Goal: Check status: Check status

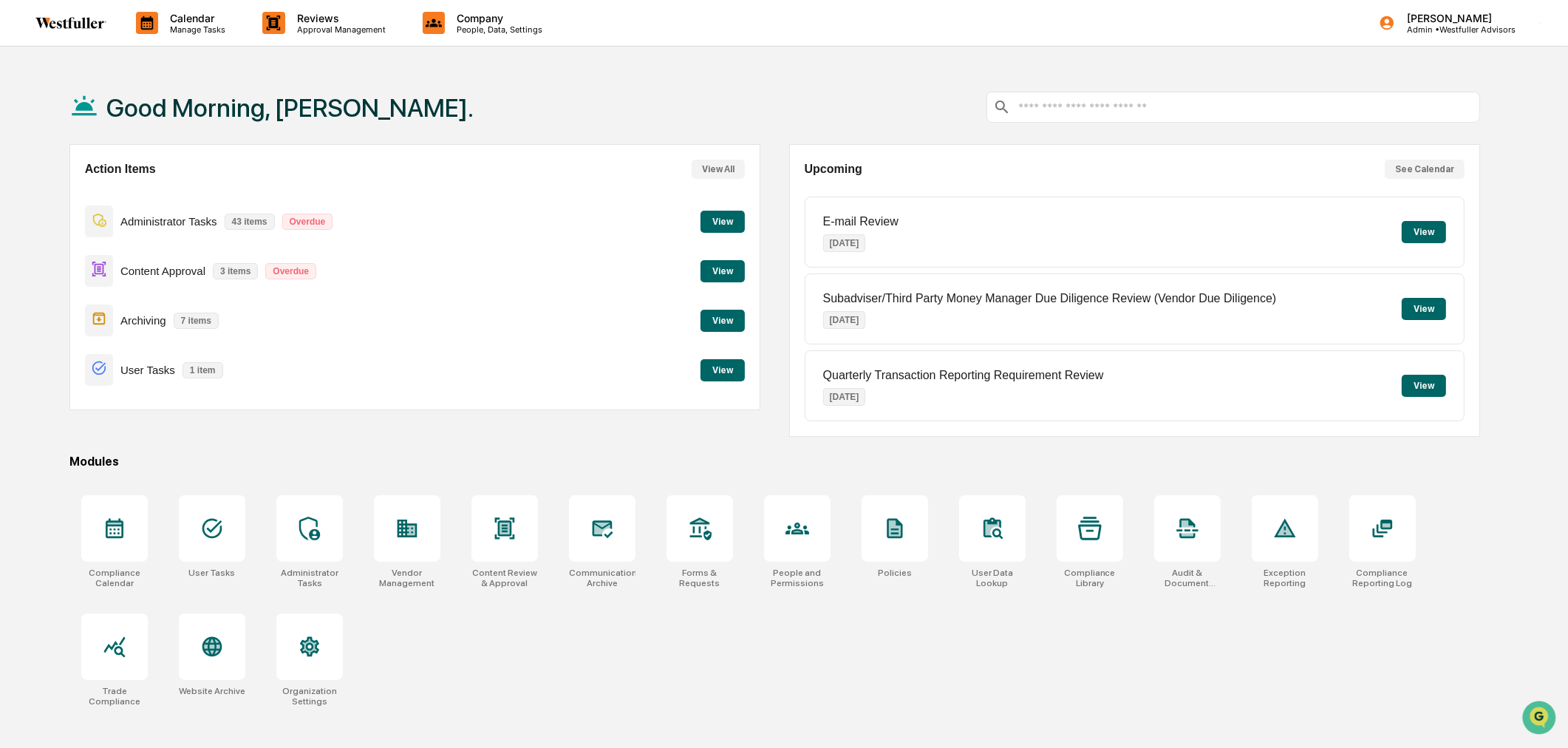
click at [173, 12] on p "Calendar" at bounding box center [196, 17] width 75 height 12
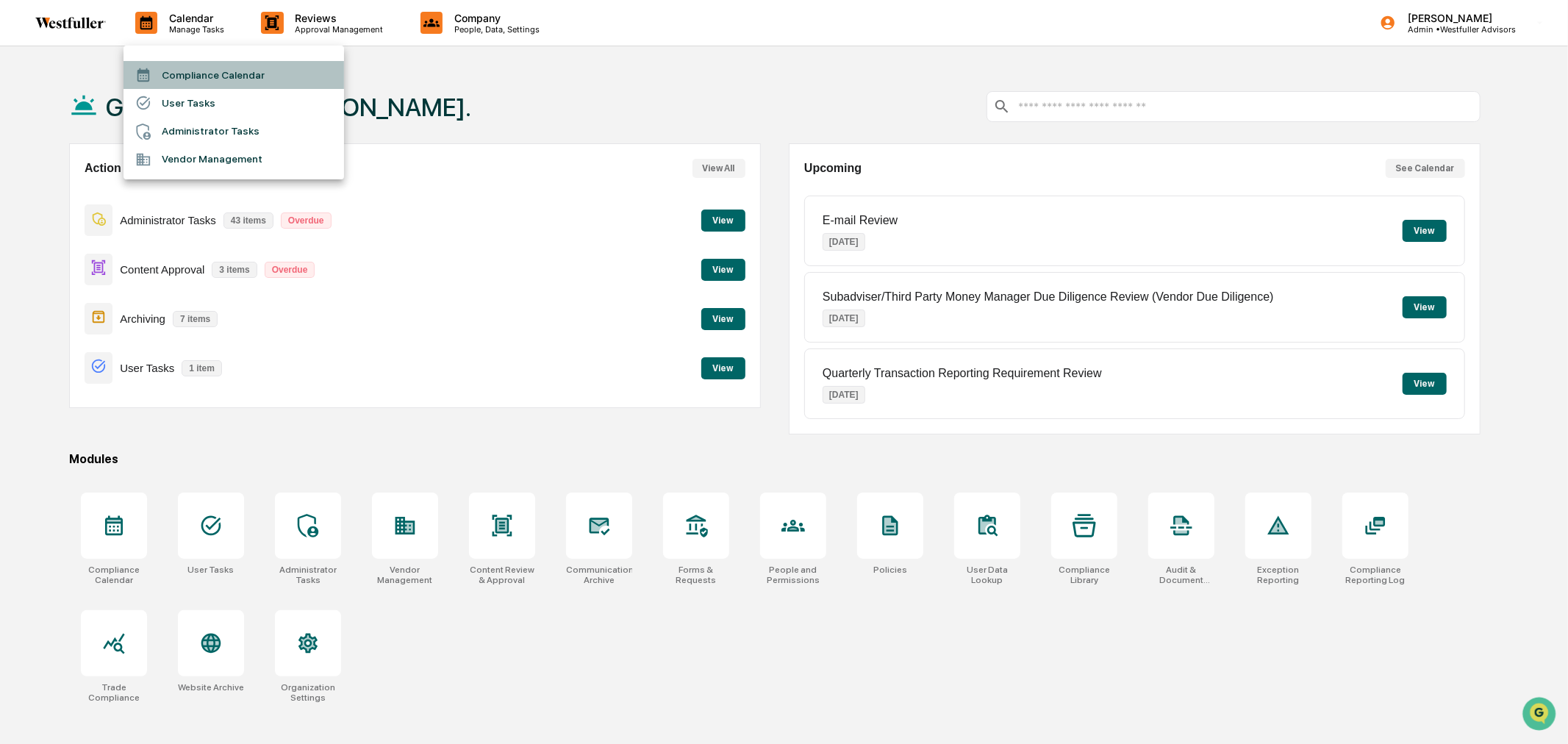
click at [174, 61] on li "Compliance Calendar" at bounding box center [233, 75] width 220 height 28
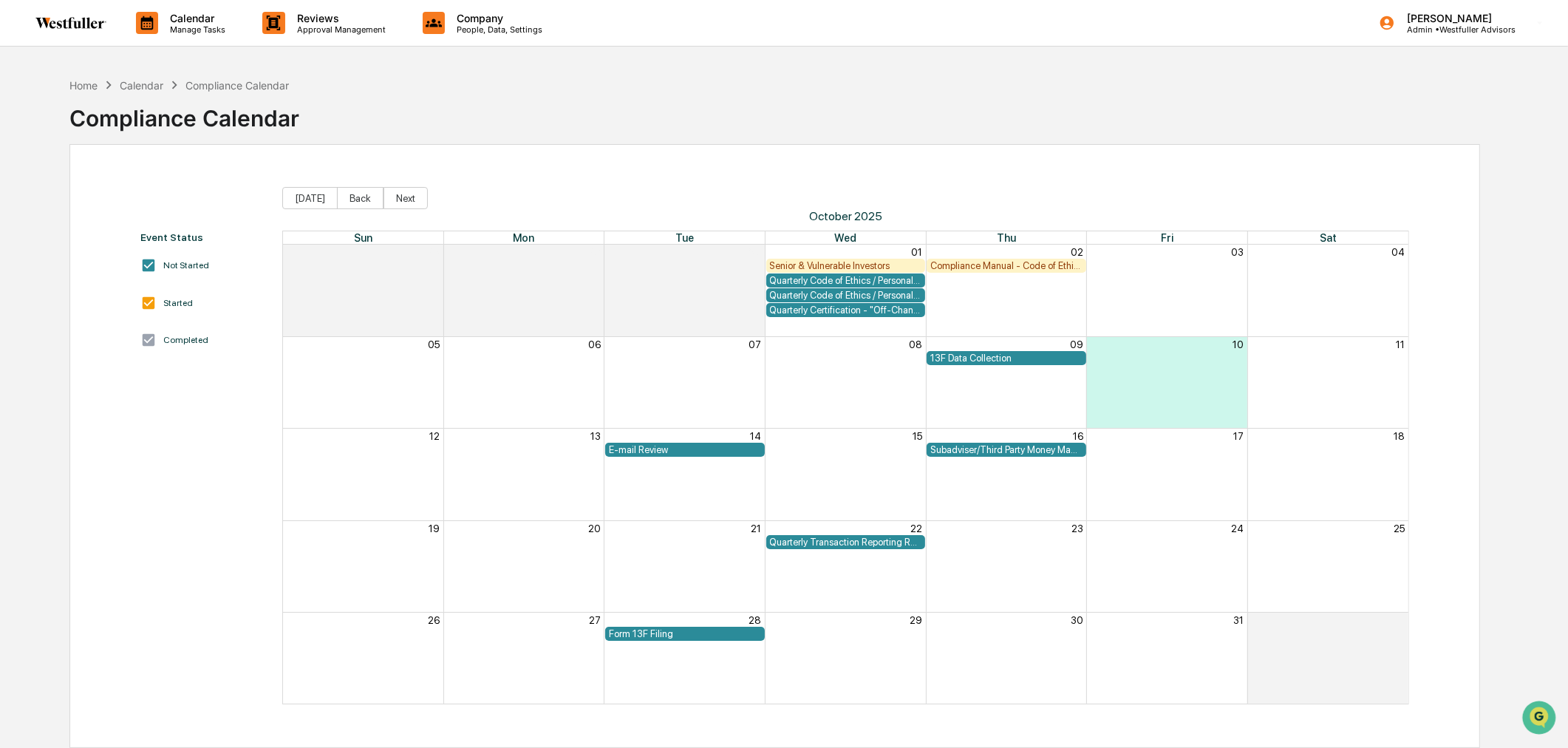
click at [681, 453] on div "E-mail Review" at bounding box center [685, 449] width 153 height 11
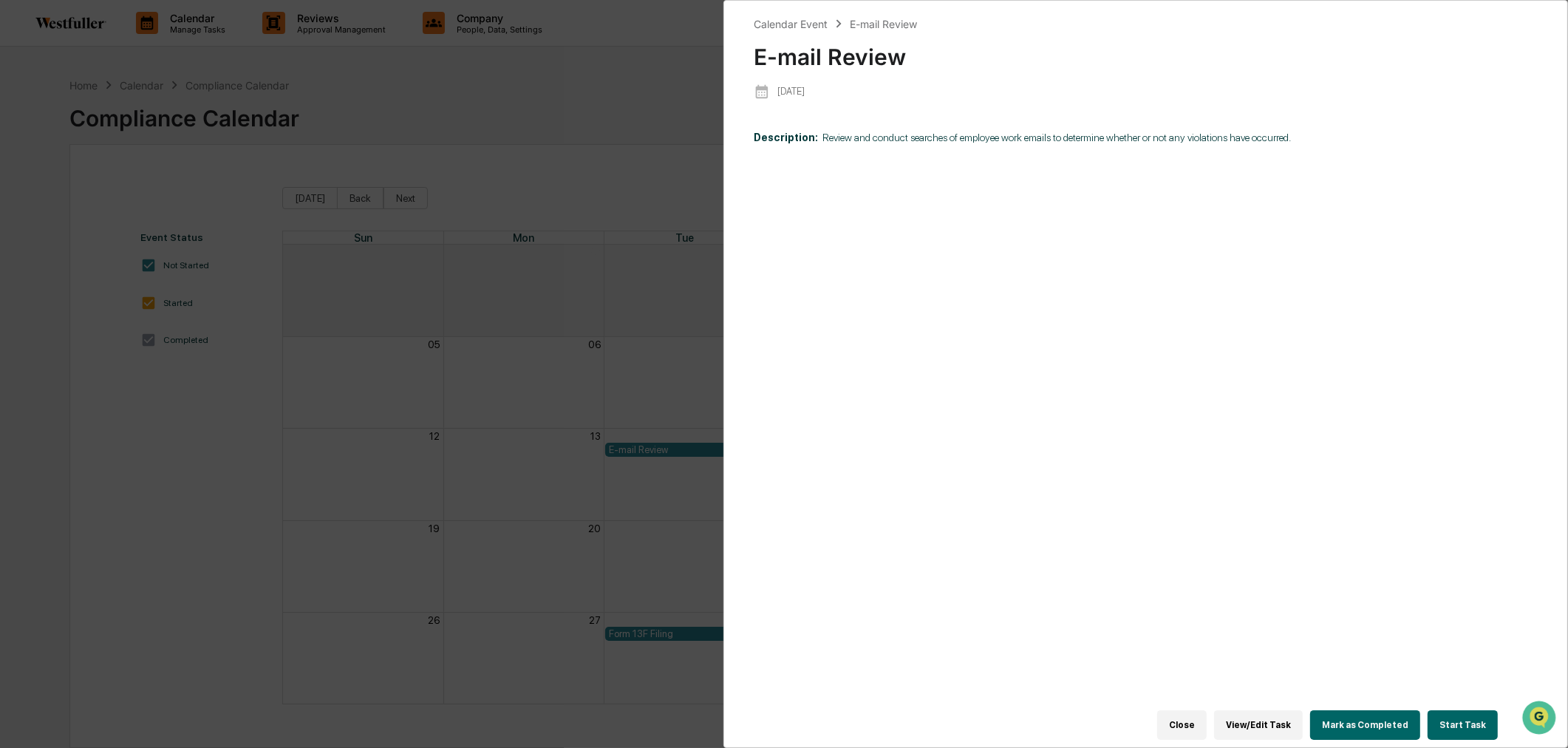
click at [1196, 717] on button "Close" at bounding box center [1182, 726] width 50 height 30
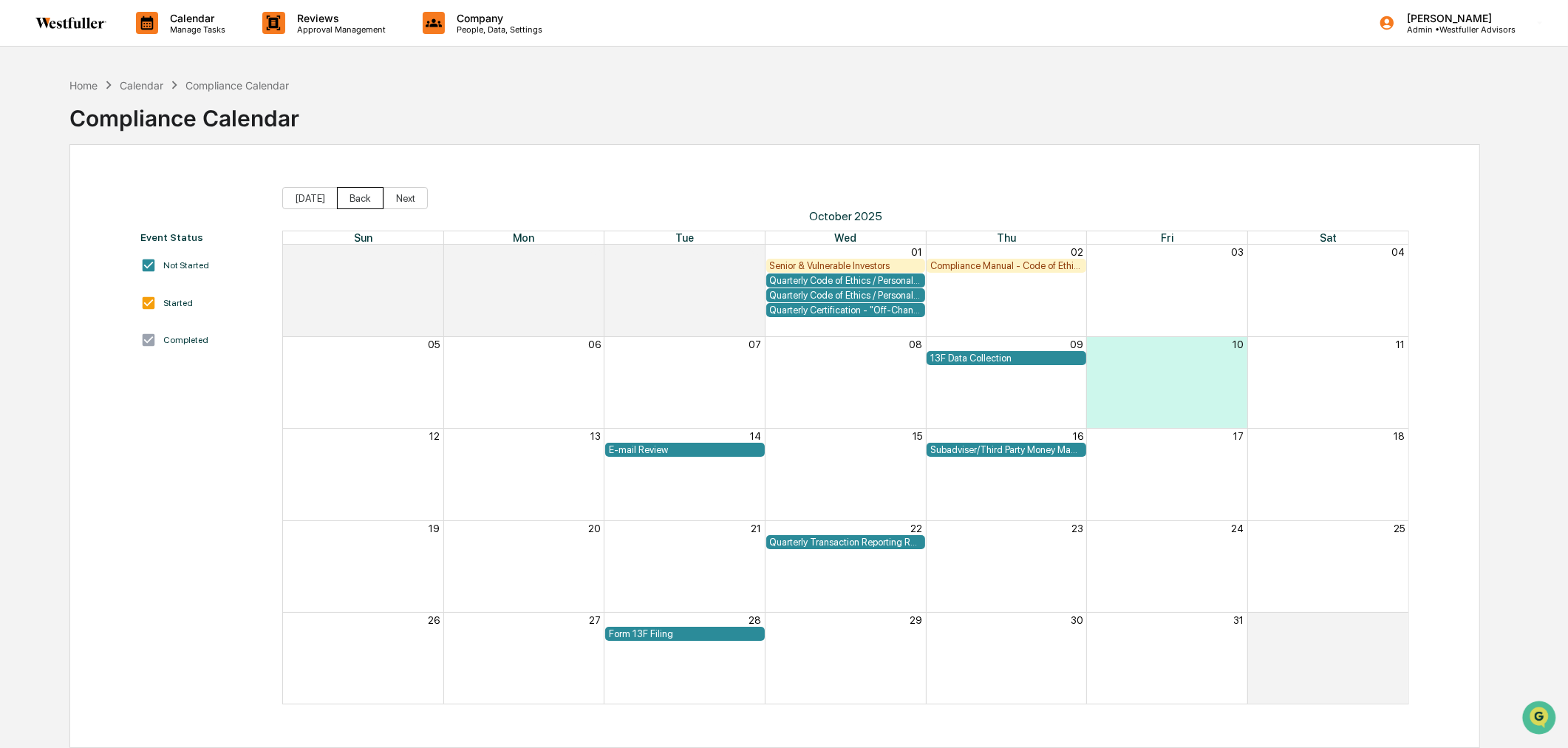
click at [346, 200] on button "Back" at bounding box center [360, 198] width 46 height 22
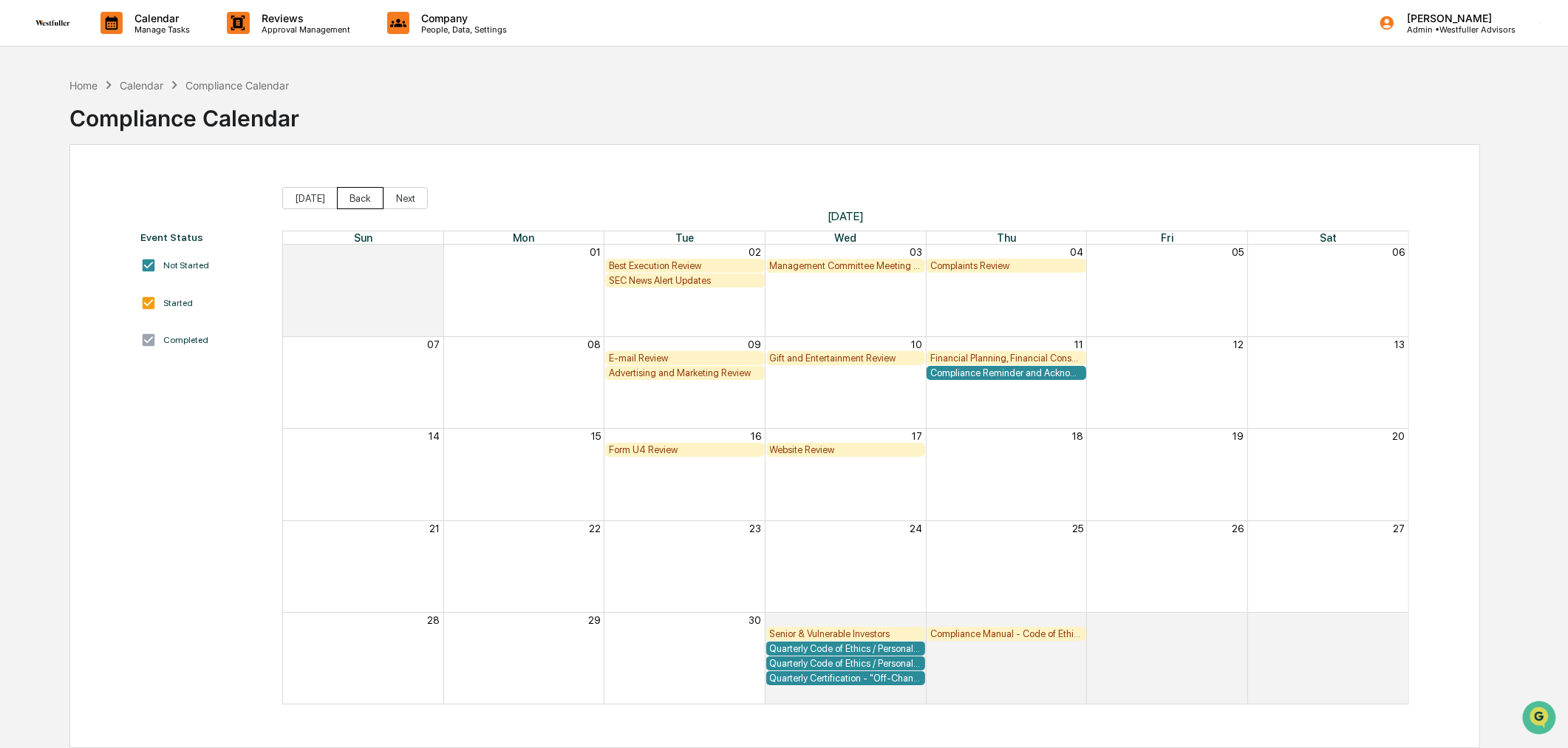
click at [346, 200] on button "Back" at bounding box center [360, 198] width 46 height 22
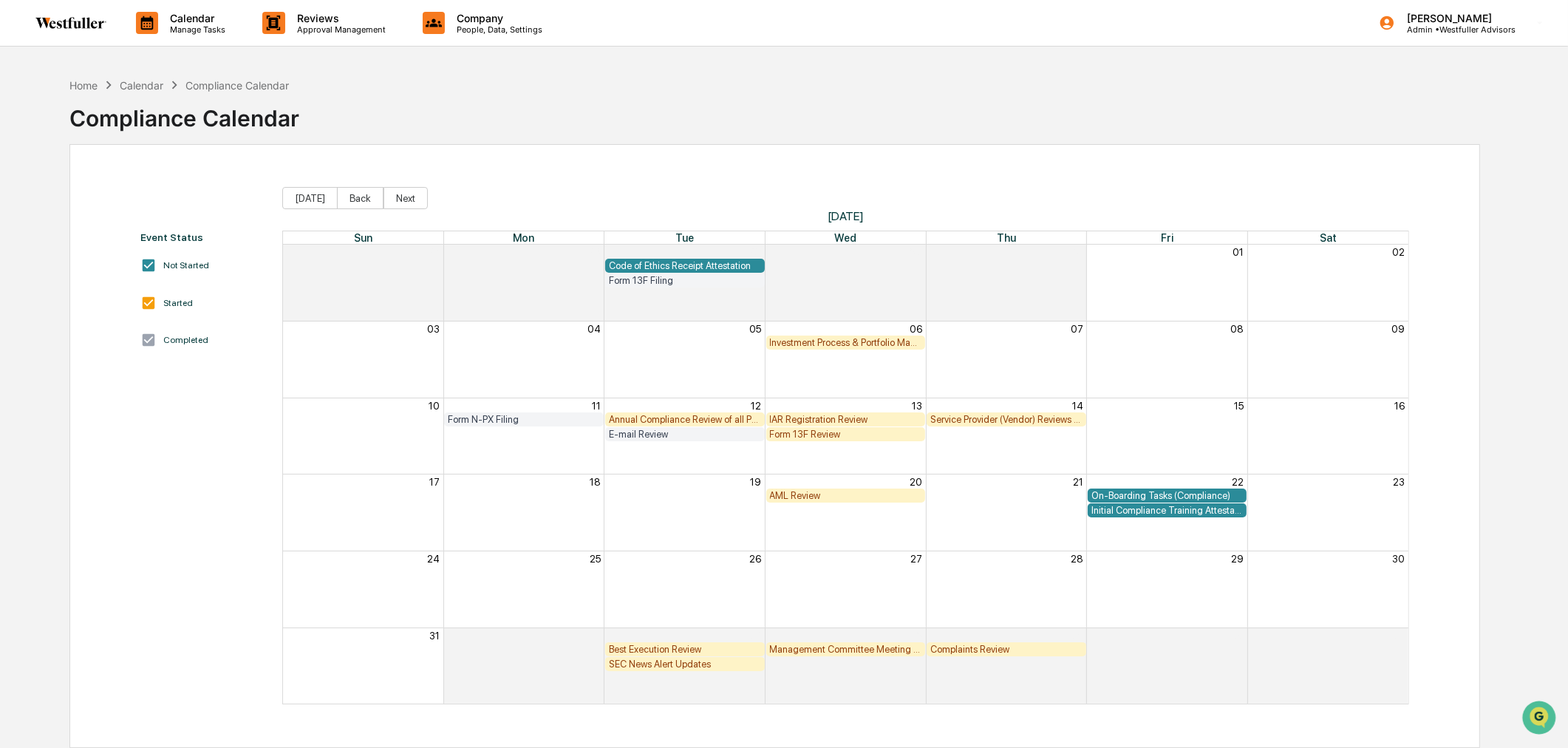
click at [648, 429] on div "E-mail Review" at bounding box center [685, 434] width 153 height 11
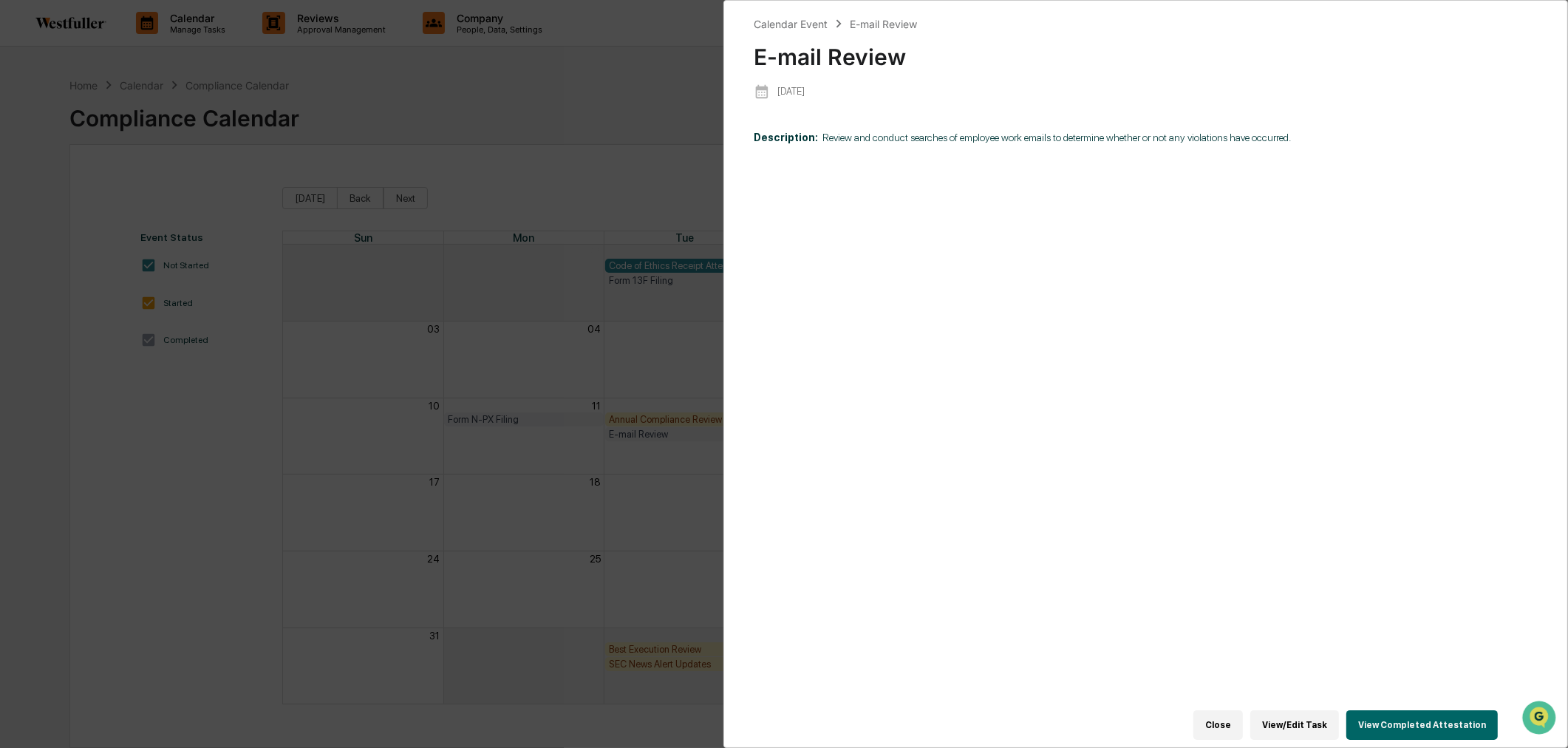
click at [1435, 712] on button "View Completed Attestation" at bounding box center [1422, 726] width 152 height 30
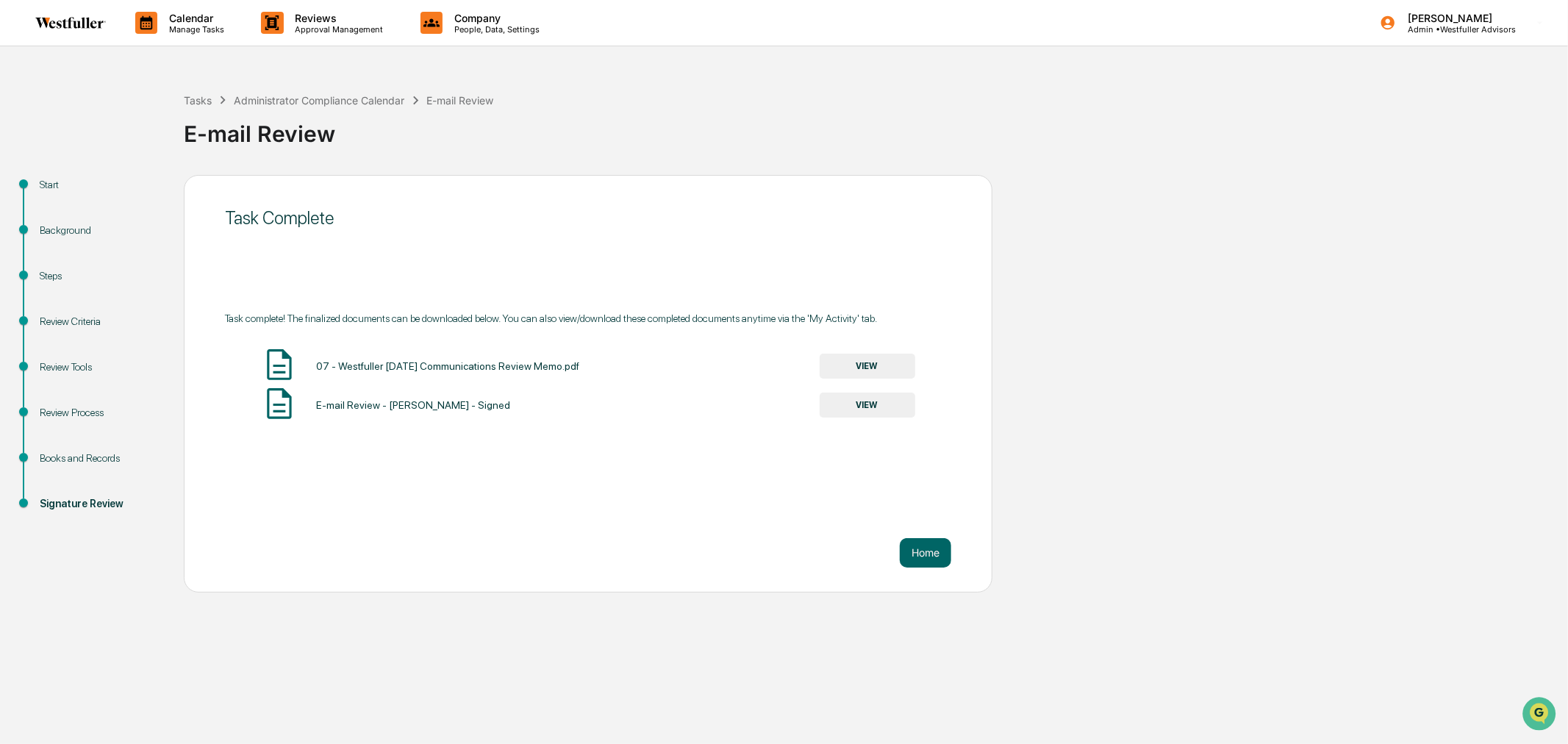
click at [873, 404] on button "VIEW" at bounding box center [868, 405] width 96 height 25
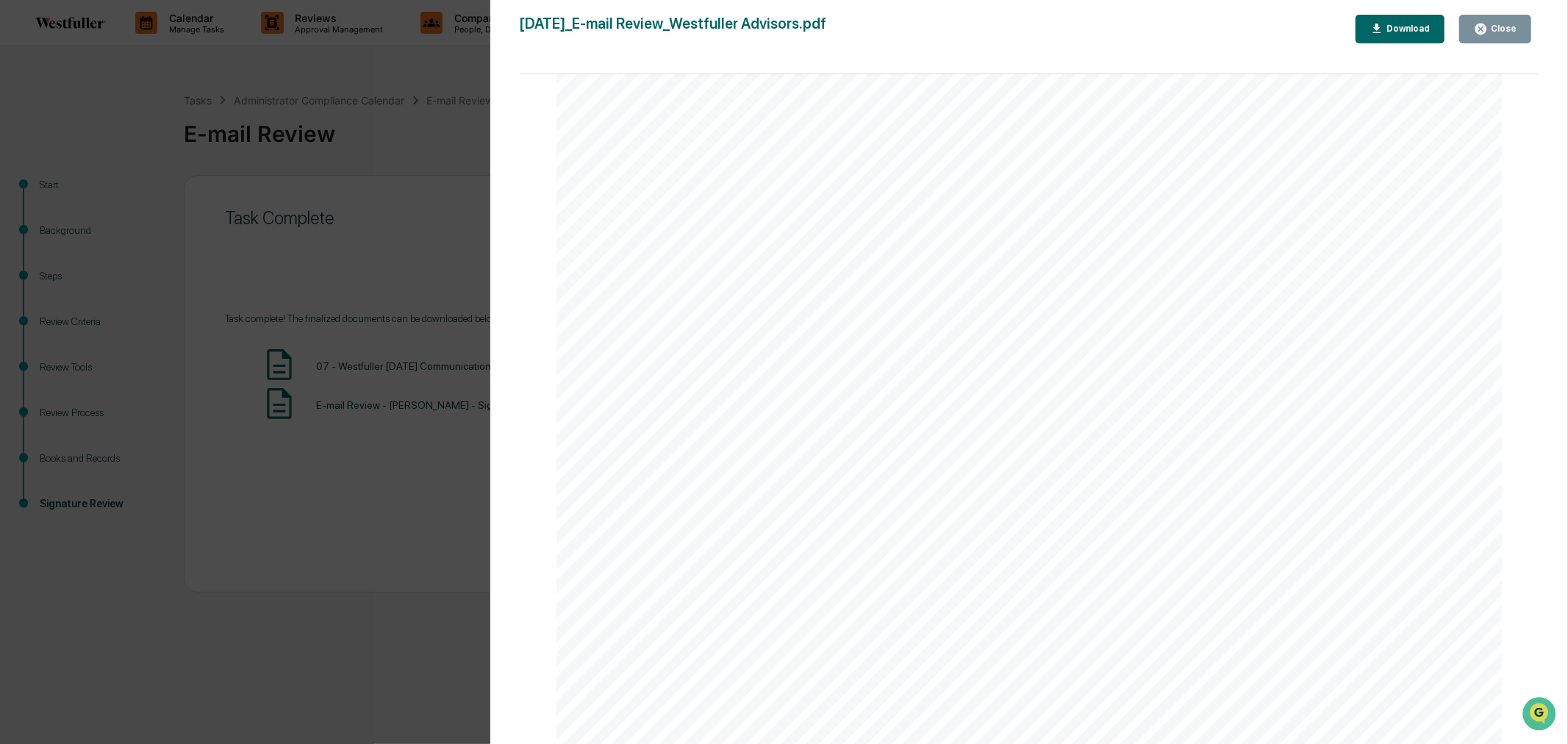
scroll to position [327, 0]
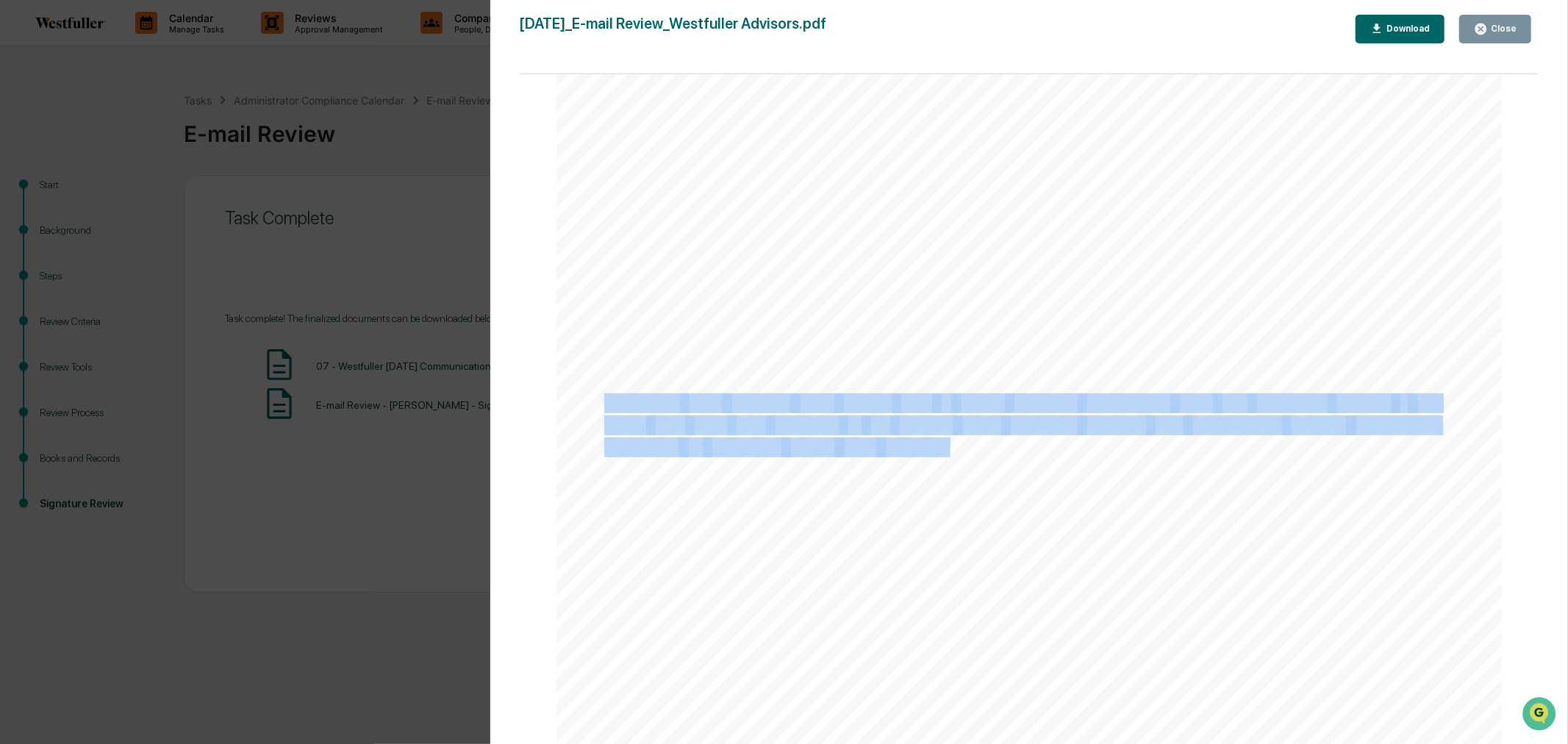
drag, startPoint x: 605, startPoint y: 403, endPoint x: 949, endPoint y: 447, distance: 346.8
click at [949, 447] on div "[DATE] Westfuller Advisors E- mail Review Background and Purpose Review and con…" at bounding box center [1029, 450] width 946 height 1338
copy div "Messages were scanned using lexicon rules to detect potential compliance risks.…"
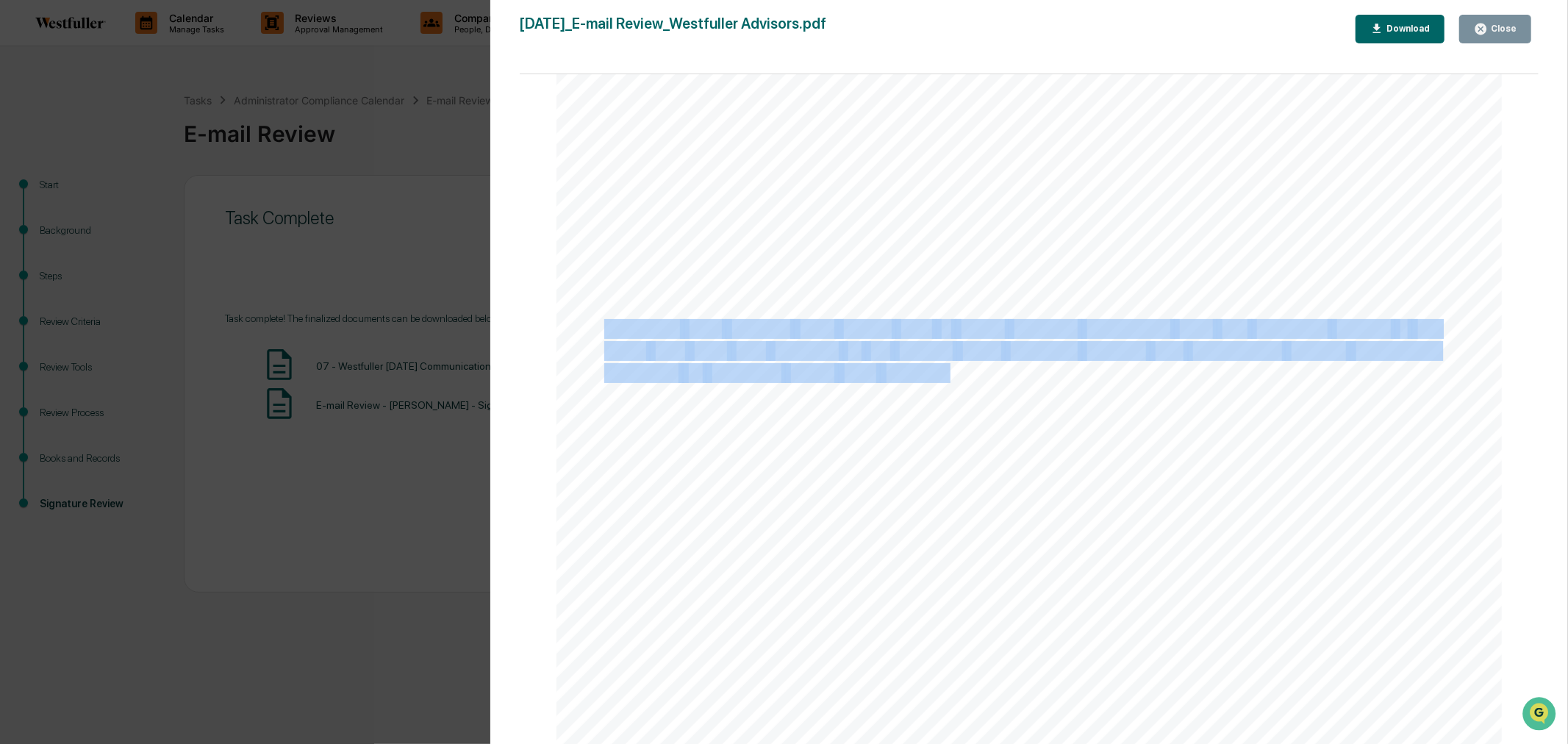
scroll to position [653, 0]
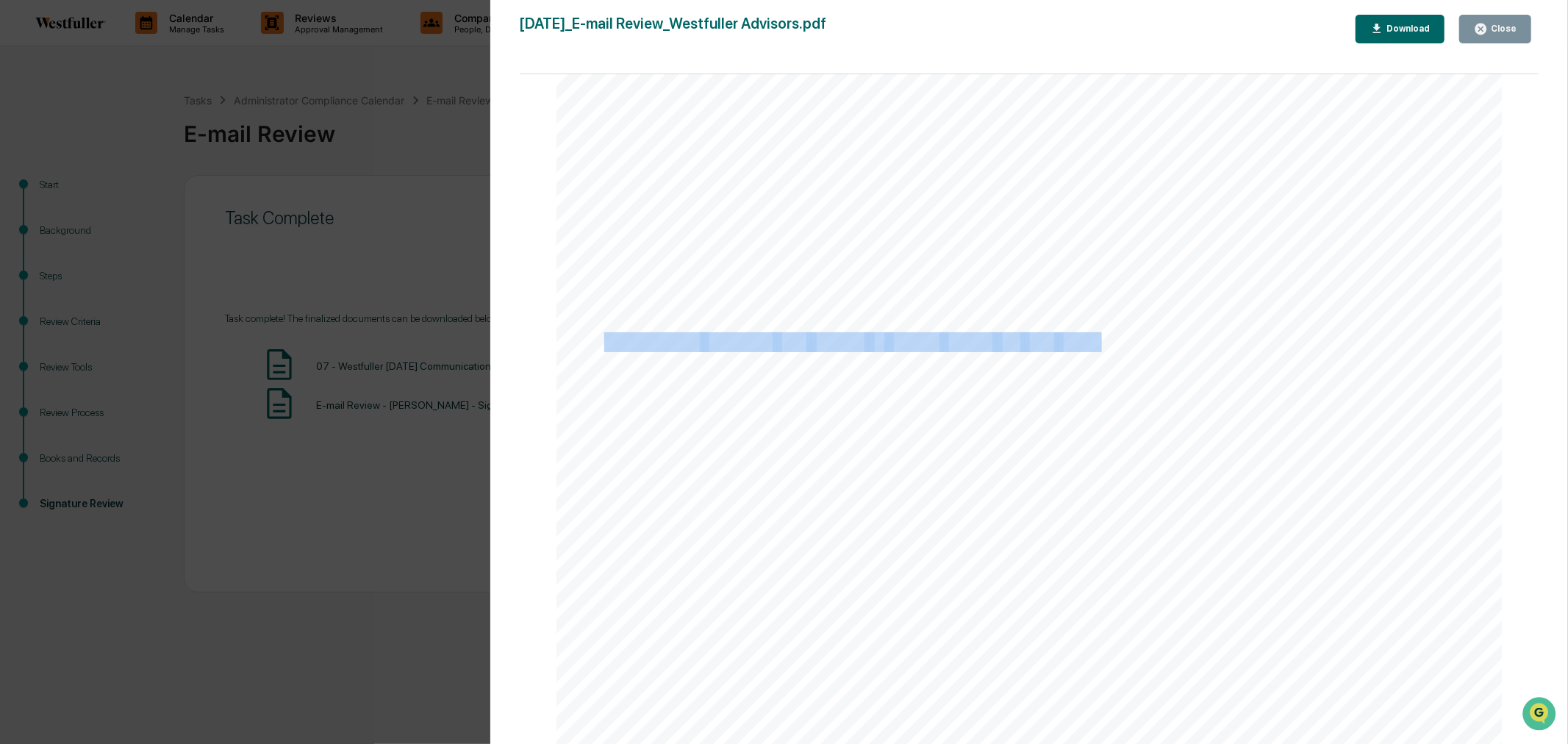
drag, startPoint x: 604, startPoint y: 340, endPoint x: 1098, endPoint y: 337, distance: 494.0
click at [1098, 337] on div "[DATE] Westfuller Advisors E- mail Review Background and Purpose Review and con…" at bounding box center [1029, 125] width 946 height 1338
copy div "Greenboard software was utilized to review emails for [DATE]."
